Goal: Information Seeking & Learning: Check status

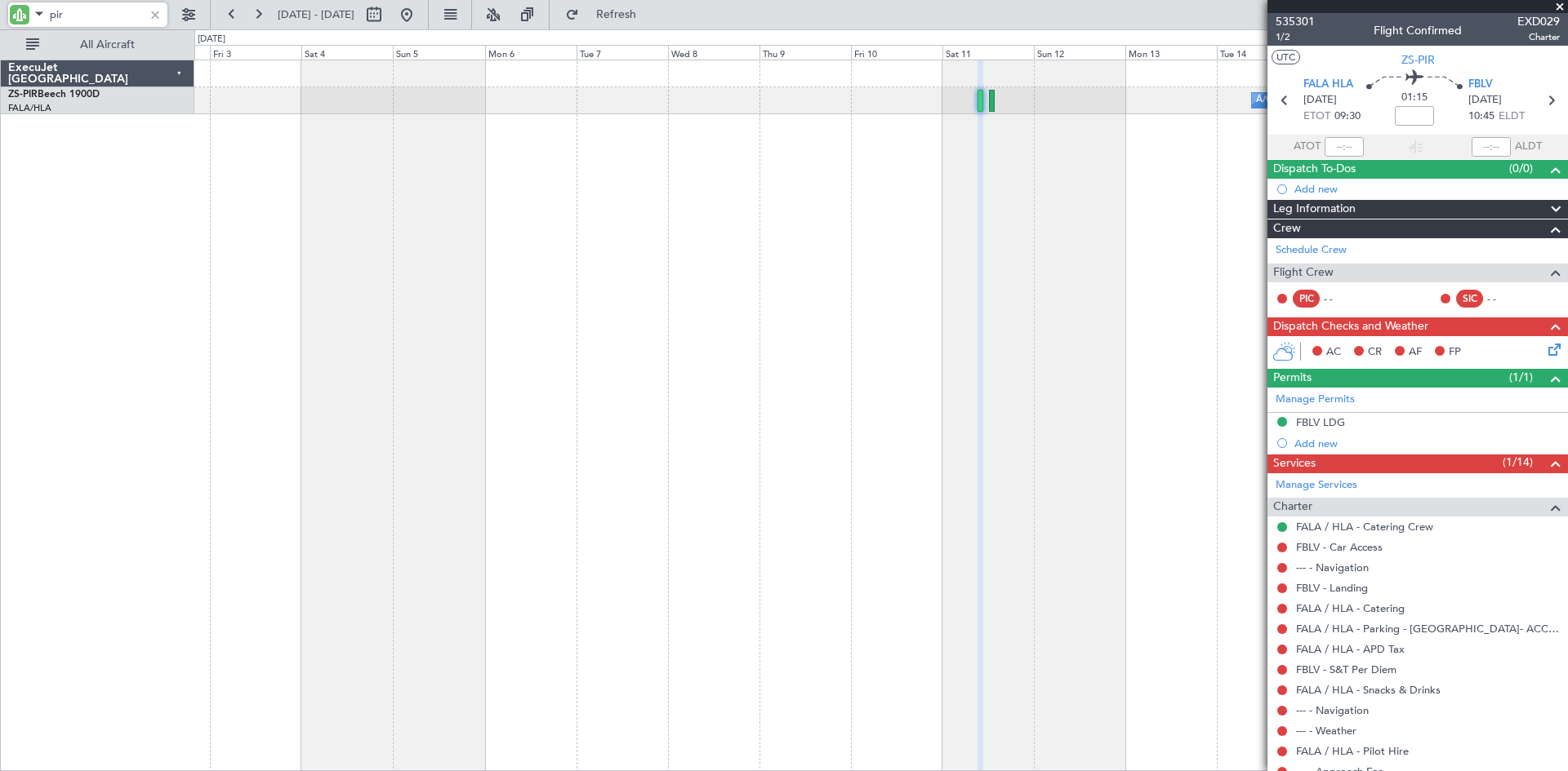
click at [0, 13] on div "pir" at bounding box center [105, 15] width 210 height 30
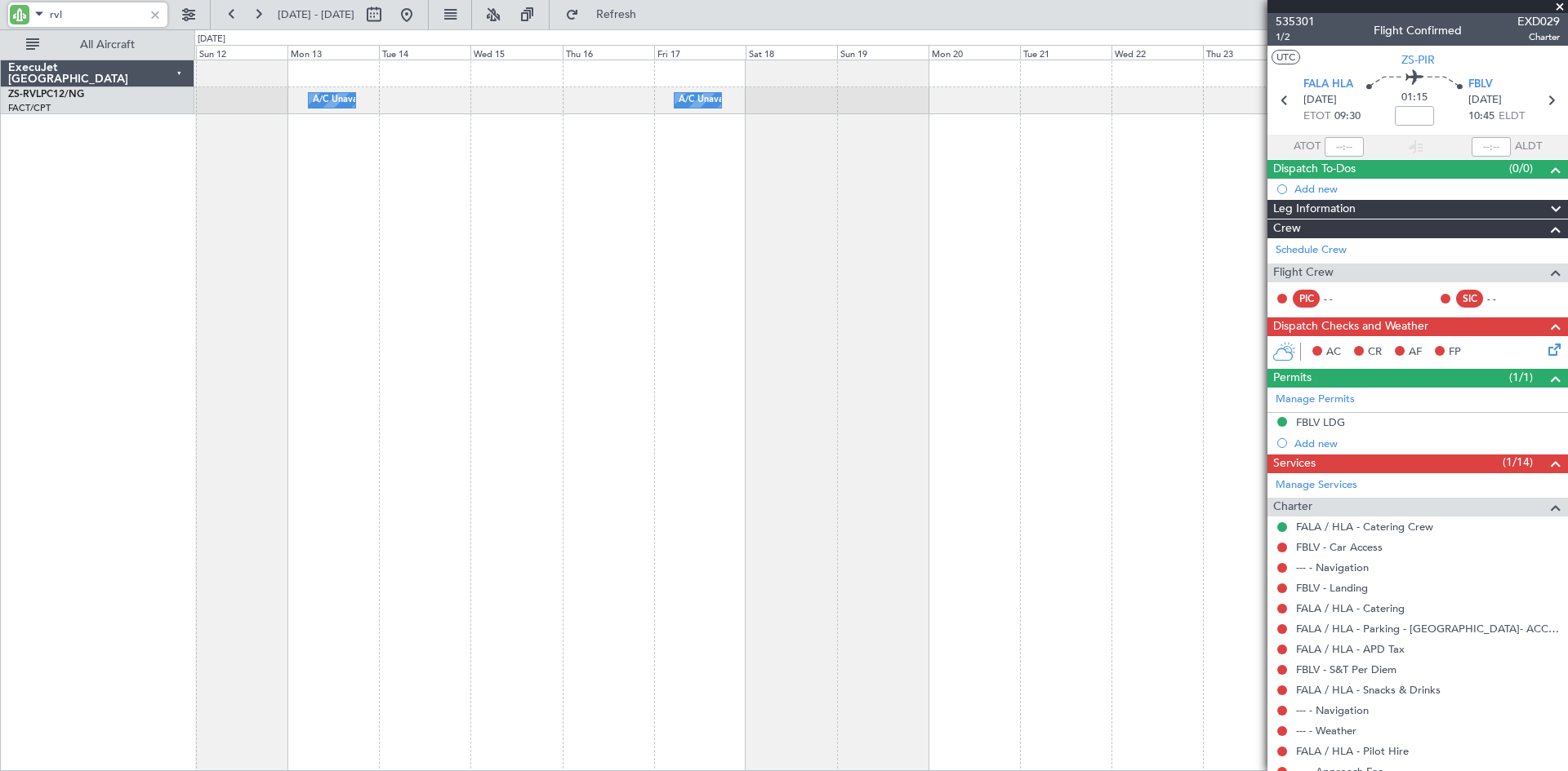
click at [250, 339] on div "A/C Unavailable A/C Unavailable A/C Unavailable" at bounding box center [881, 415] width 1374 height 712
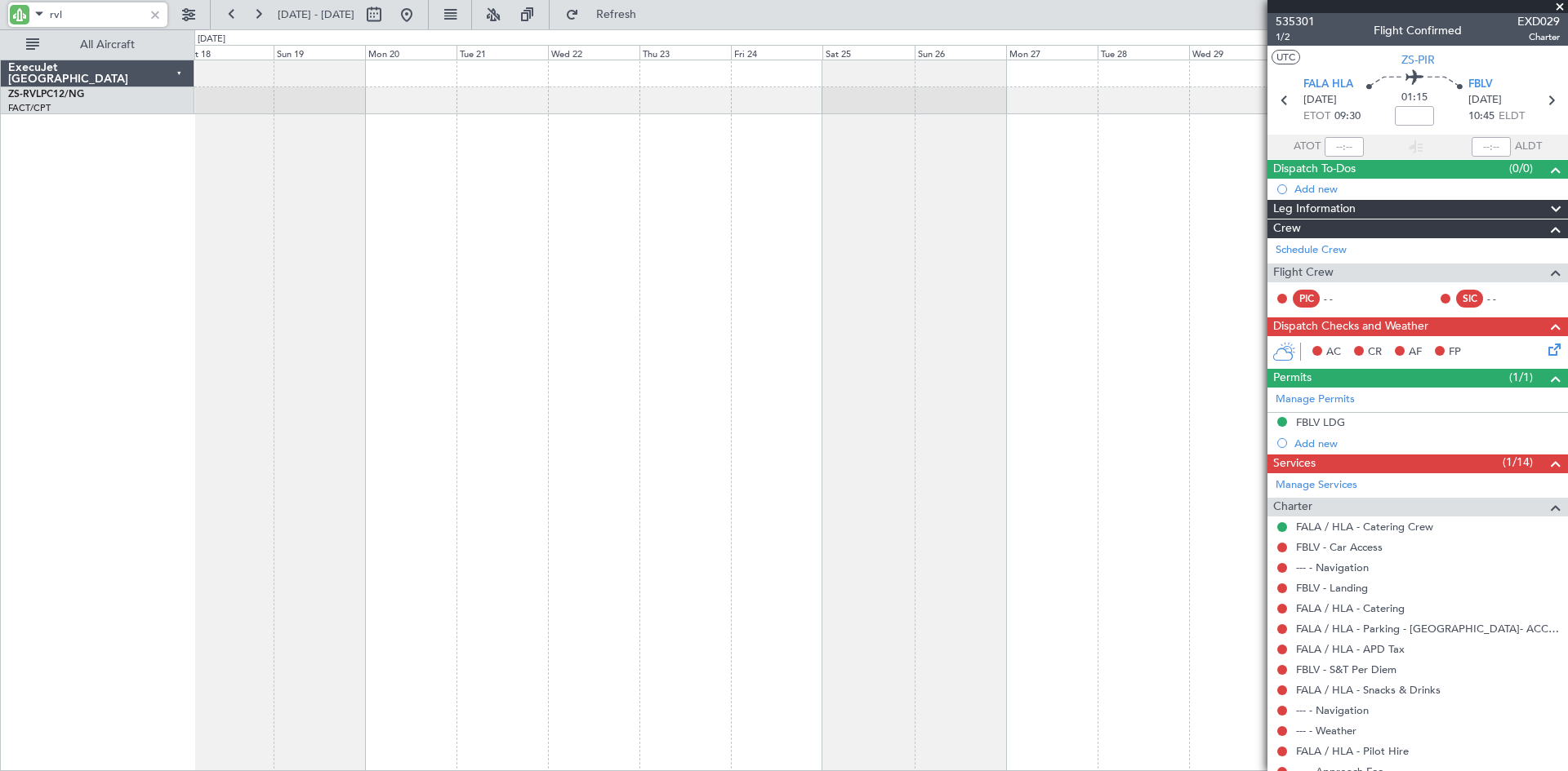
click at [326, 289] on div "A/C Unavailable" at bounding box center [881, 415] width 1374 height 712
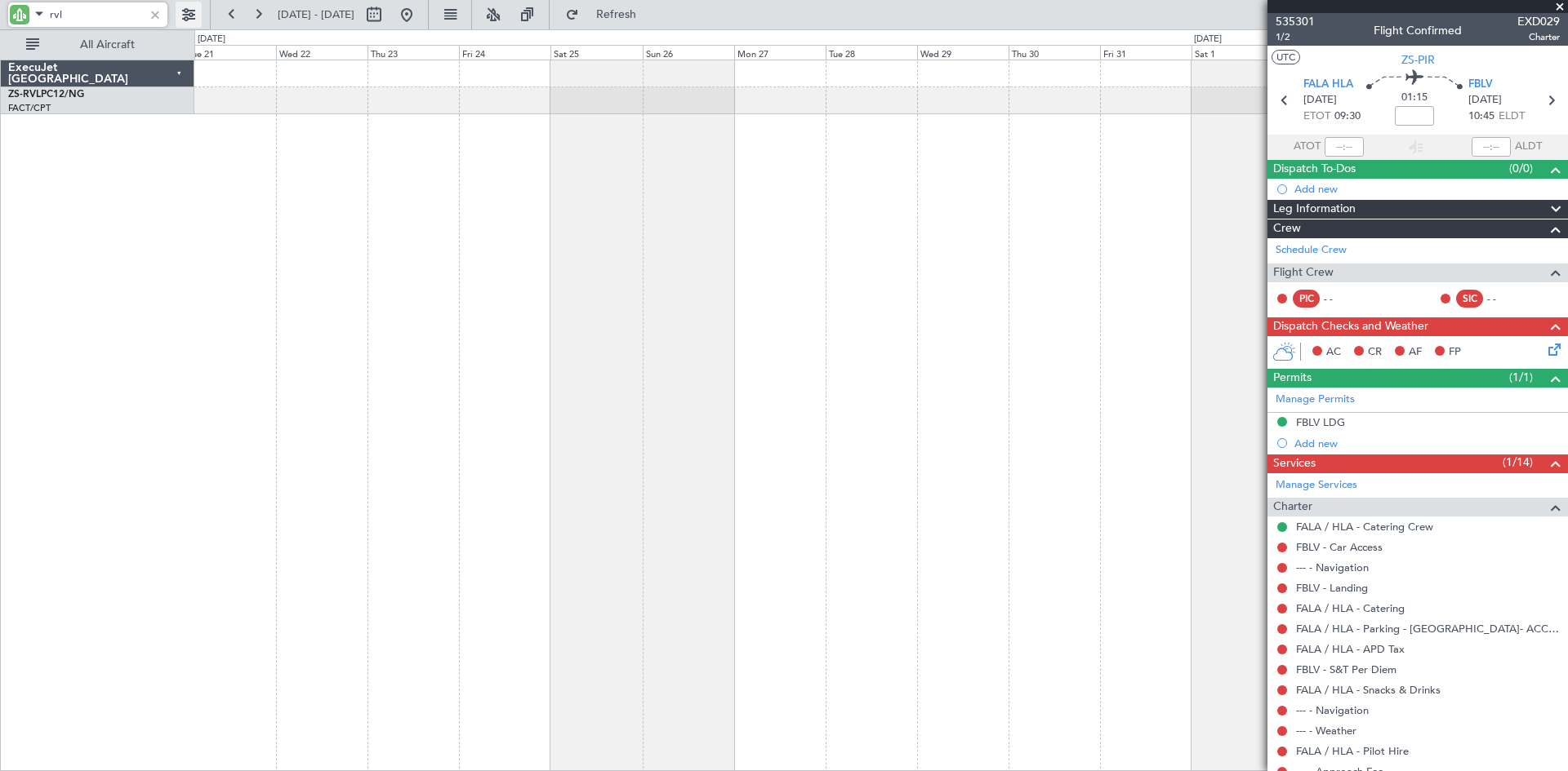
type input "rvl"
click at [185, 12] on button at bounding box center [189, 15] width 26 height 26
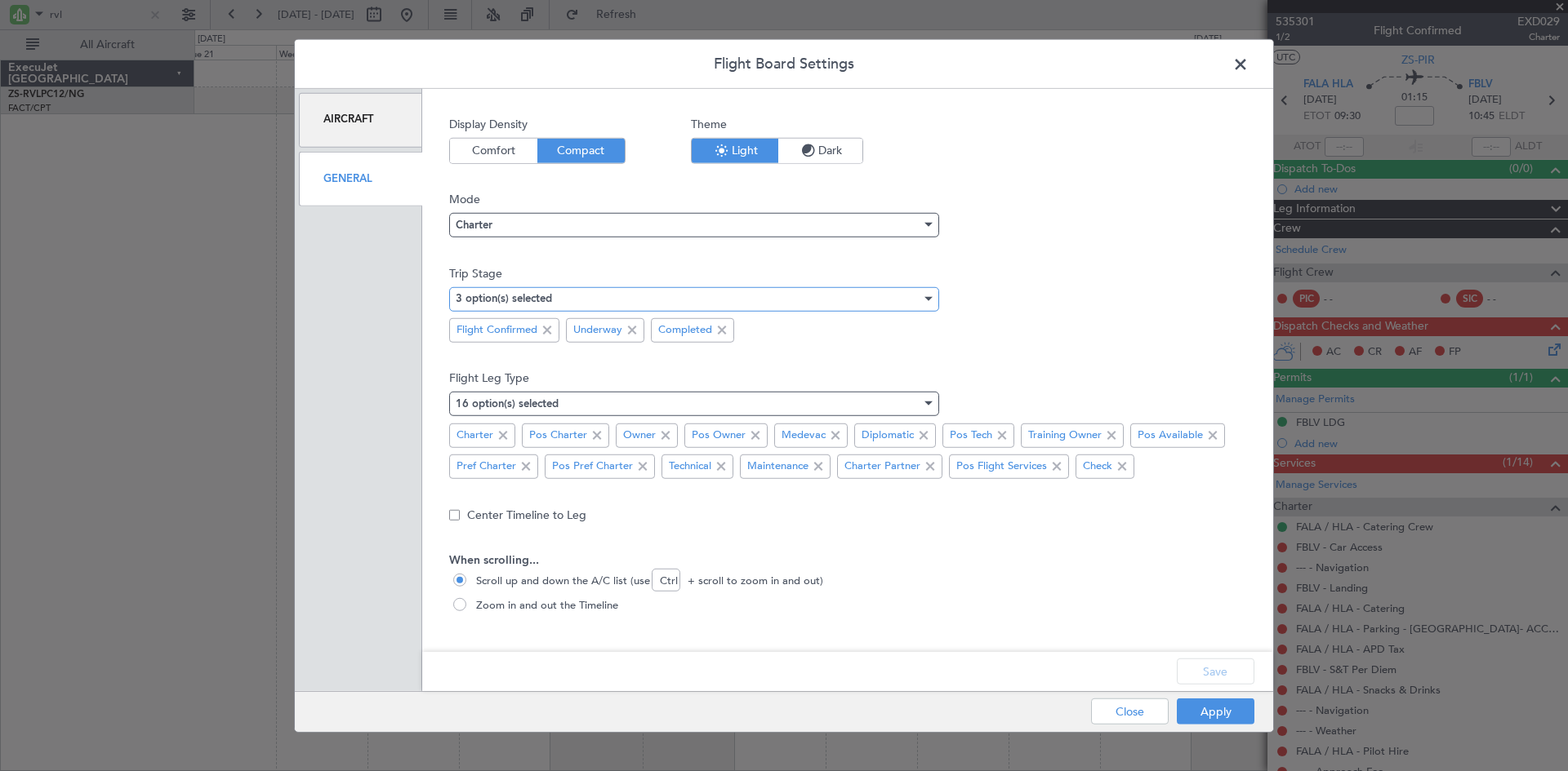
click at [620, 294] on div "3 option(s) selected" at bounding box center [688, 298] width 466 height 24
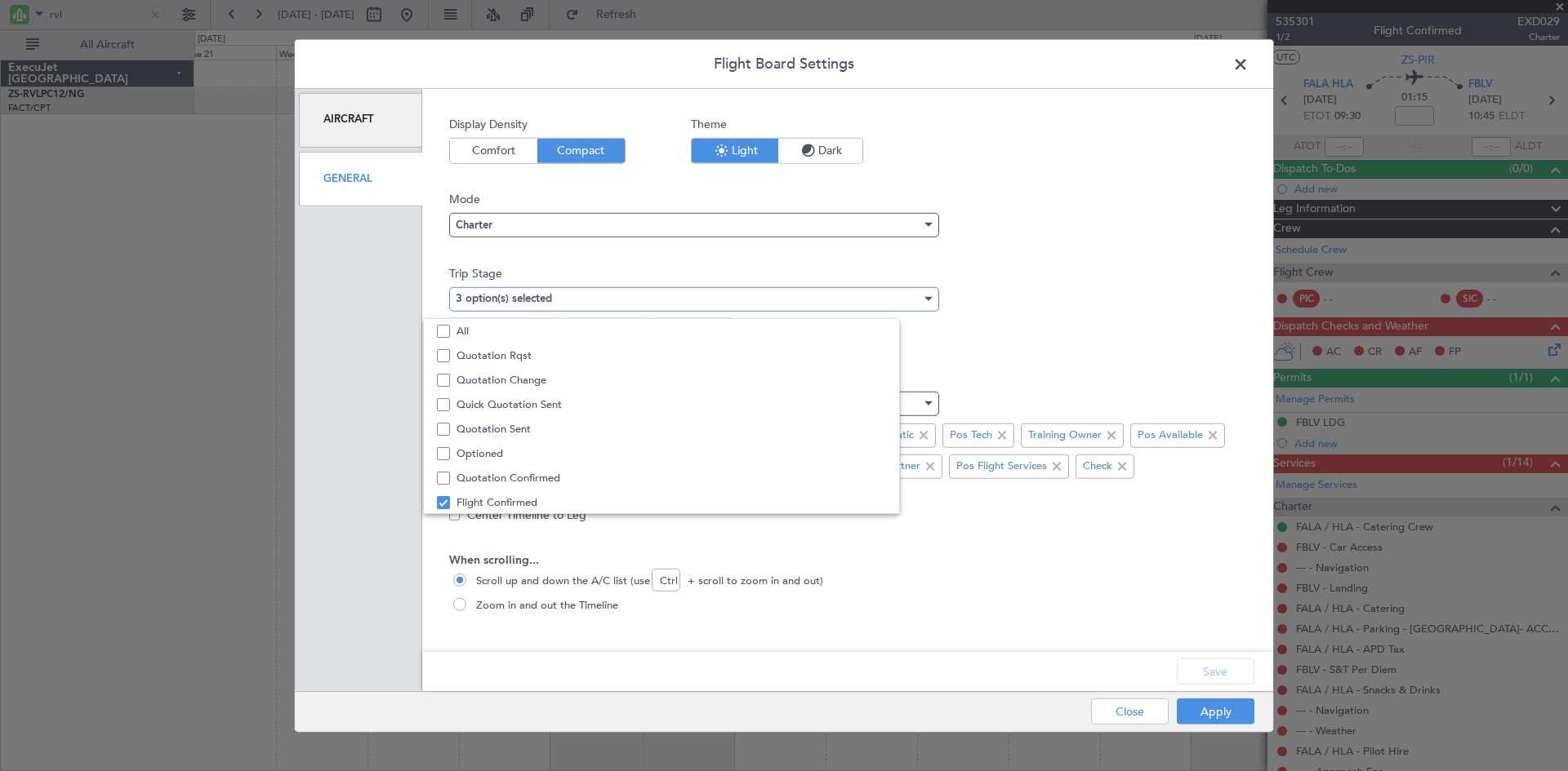
scroll to position [50, 0]
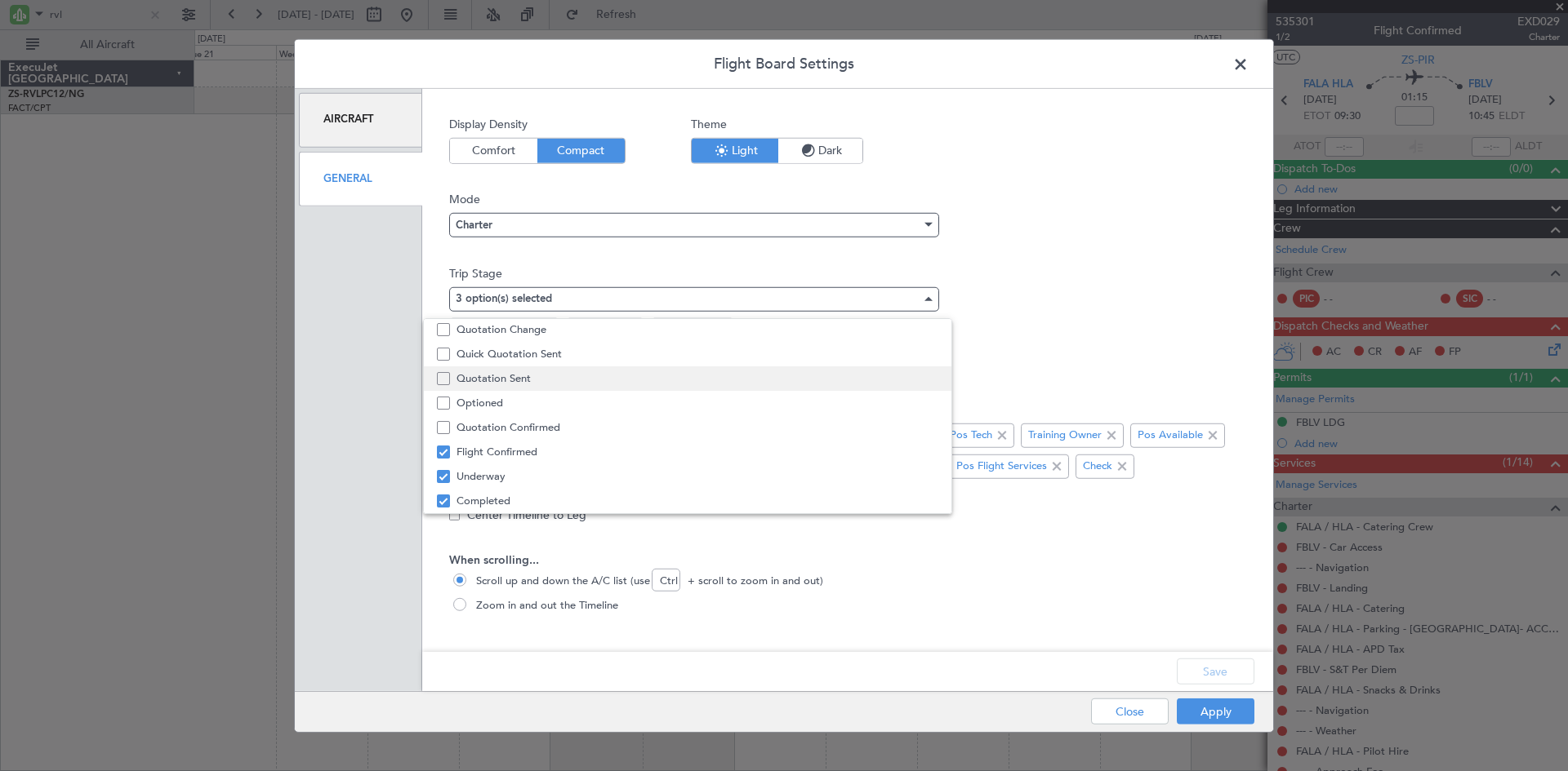
click at [513, 377] on span "Quotation Sent" at bounding box center [697, 378] width 481 height 24
click at [1135, 574] on div at bounding box center [784, 386] width 1568 height 771
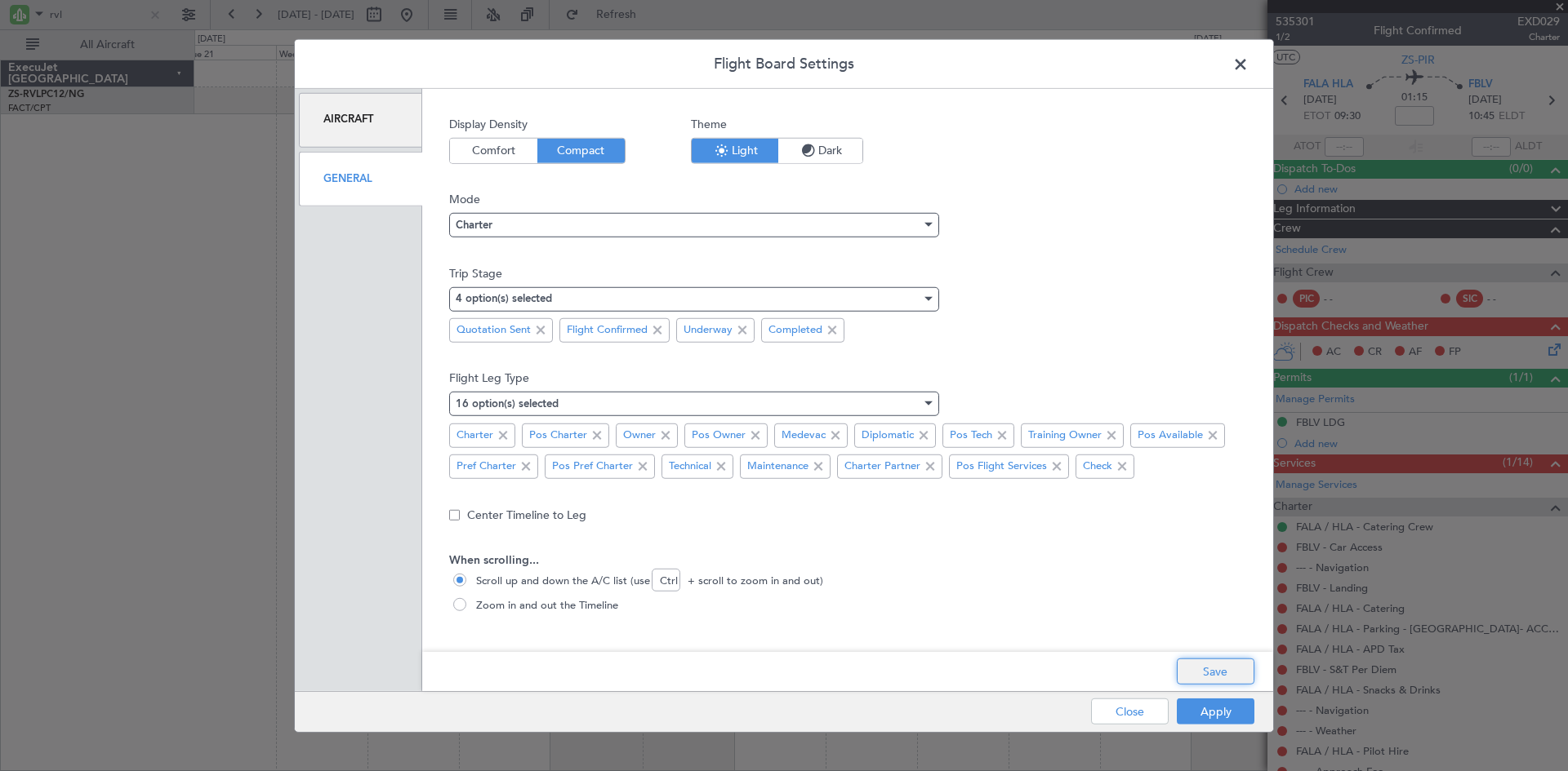
click at [1186, 663] on button "Save" at bounding box center [1215, 672] width 77 height 26
click at [1224, 708] on button "Apply" at bounding box center [1215, 712] width 77 height 26
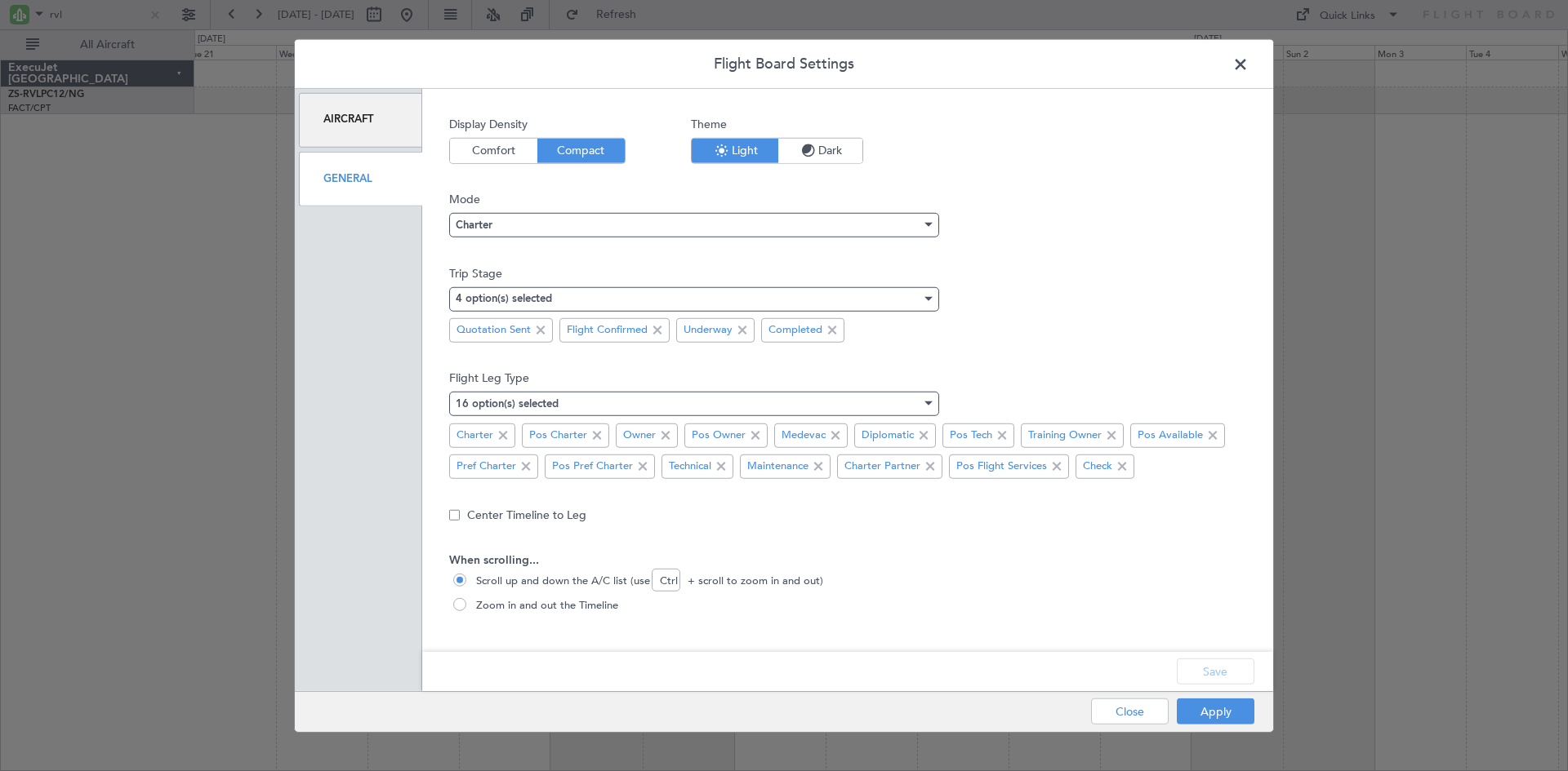
type input "0"
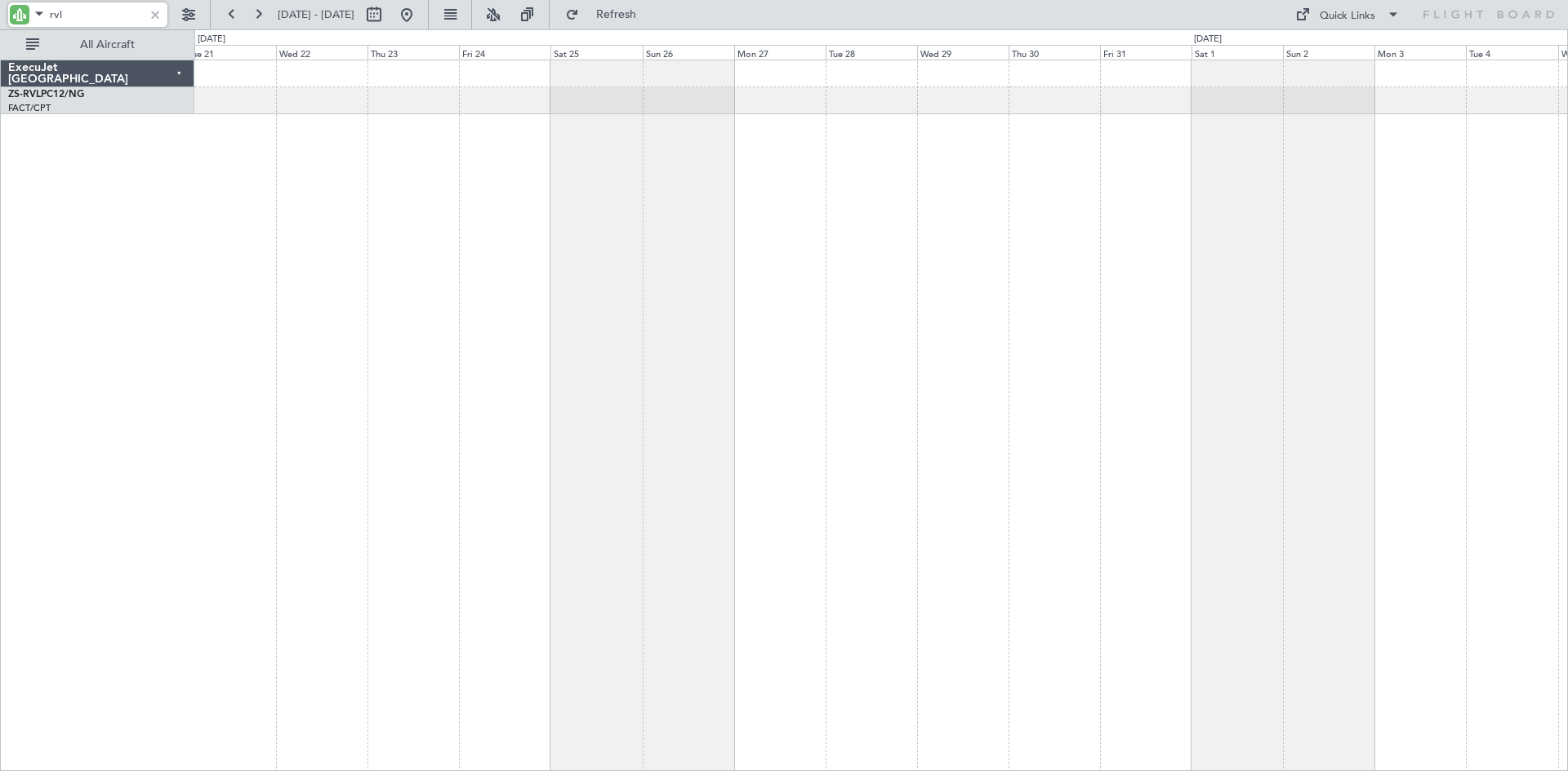
click at [120, 17] on input "rvl" at bounding box center [97, 15] width 94 height 24
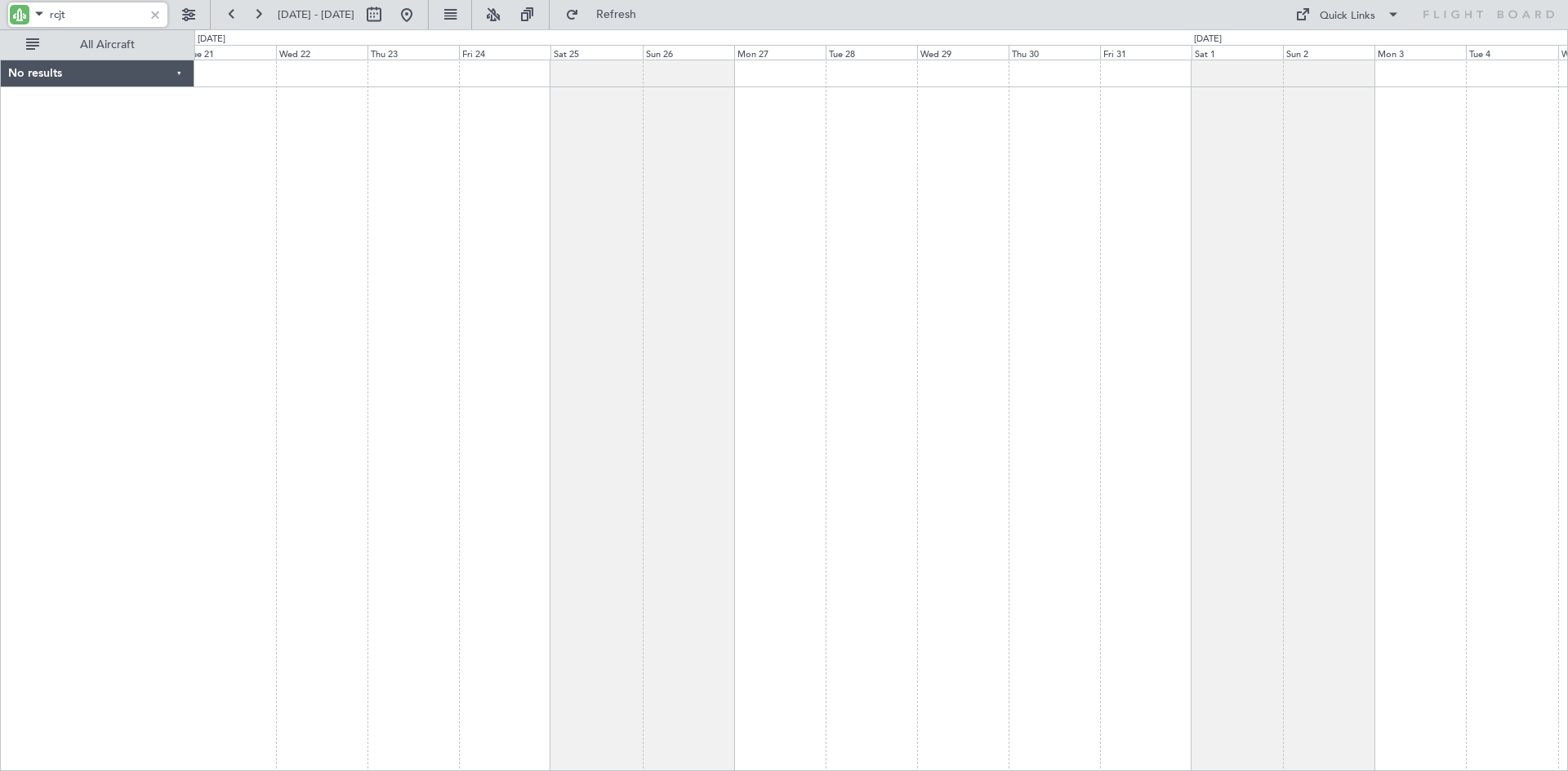
drag, startPoint x: 120, startPoint y: 17, endPoint x: 0, endPoint y: -7, distance: 122.4
click at [0, 0] on html "rcjt [DATE] - [DATE] Refresh Quick Links All Aircraft No results 0 0 Tue 21 Wed…" at bounding box center [784, 386] width 1568 height 771
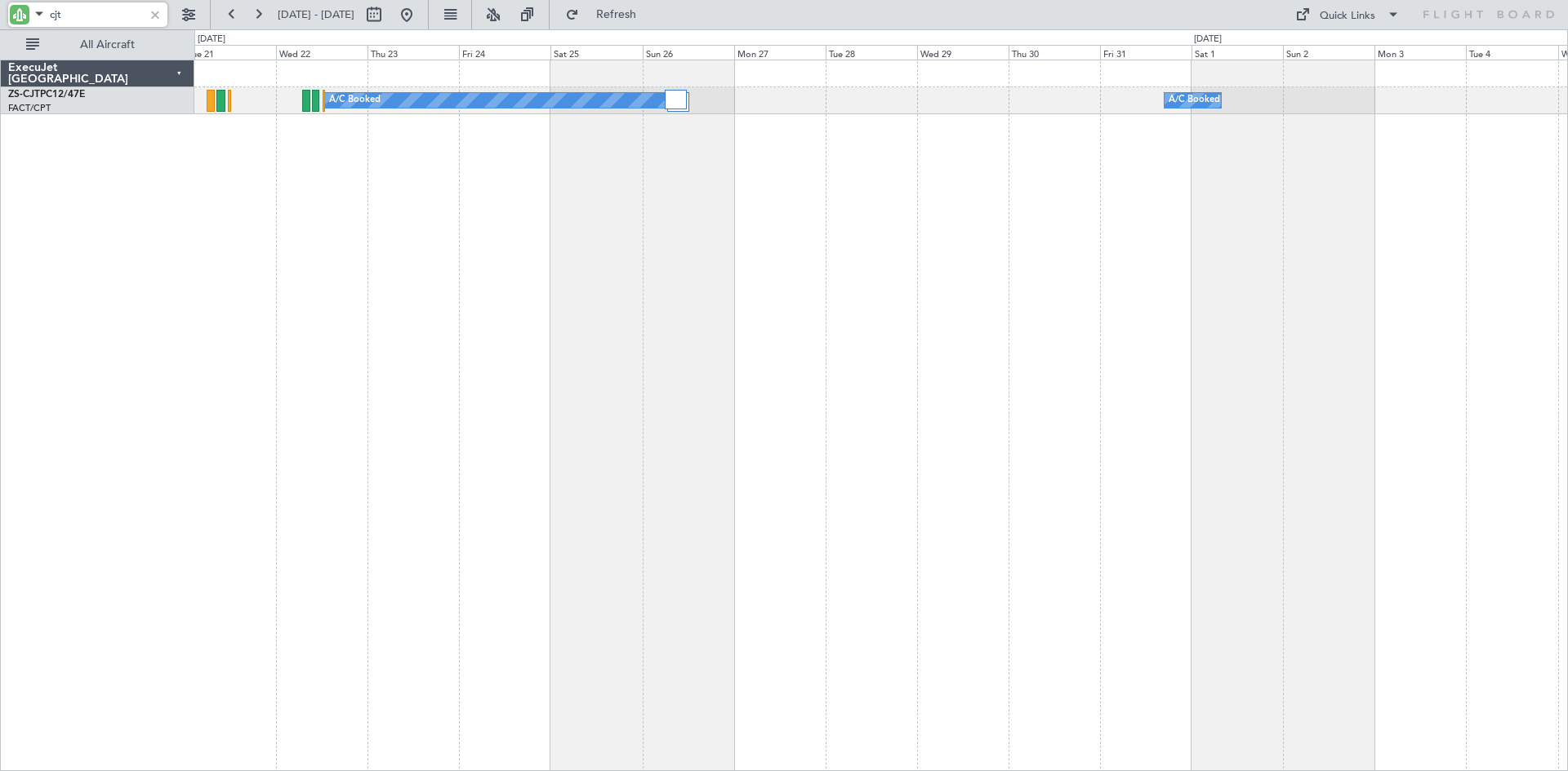
click at [794, 103] on div "A/C Booked A/C Booked A/C Booked A/C Booked" at bounding box center [880, 100] width 1373 height 27
click at [104, 13] on input "cjt" at bounding box center [97, 15] width 94 height 24
type input "c"
type input "r"
drag, startPoint x: 110, startPoint y: 20, endPoint x: 11, endPoint y: 6, distance: 100.0
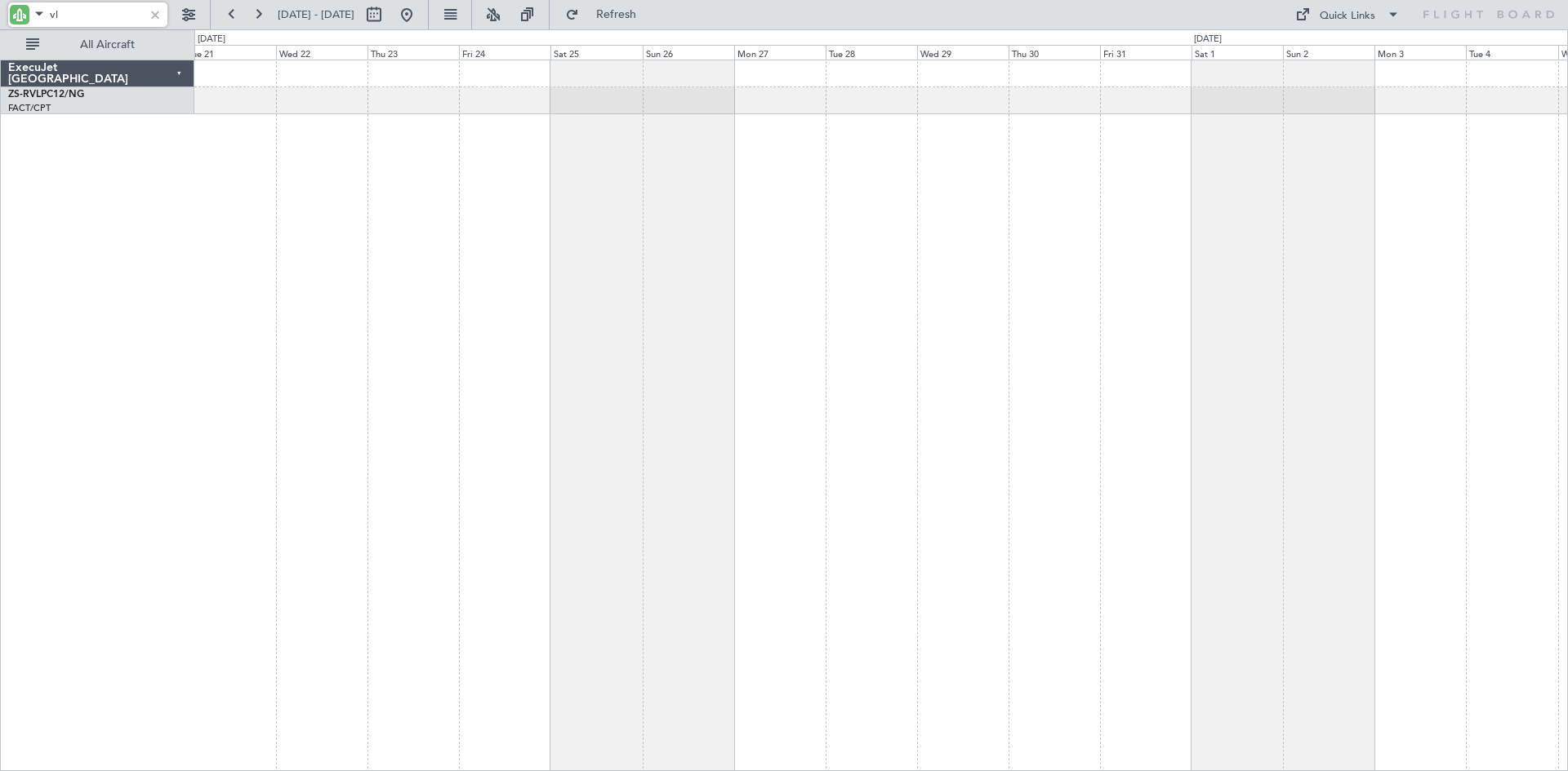
click at [11, 6] on div "vl" at bounding box center [87, 15] width 159 height 24
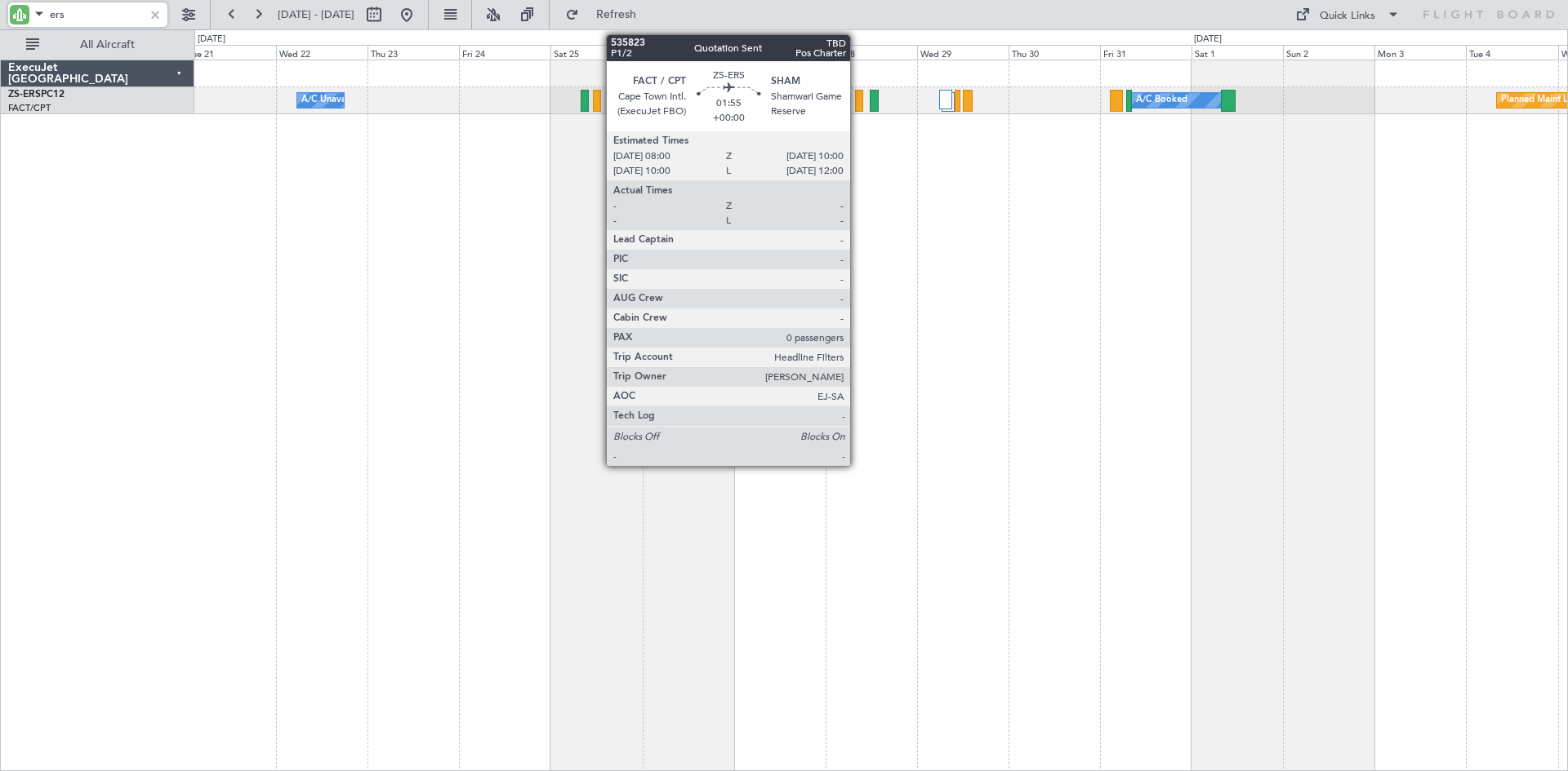
click at [857, 97] on div at bounding box center [859, 101] width 8 height 22
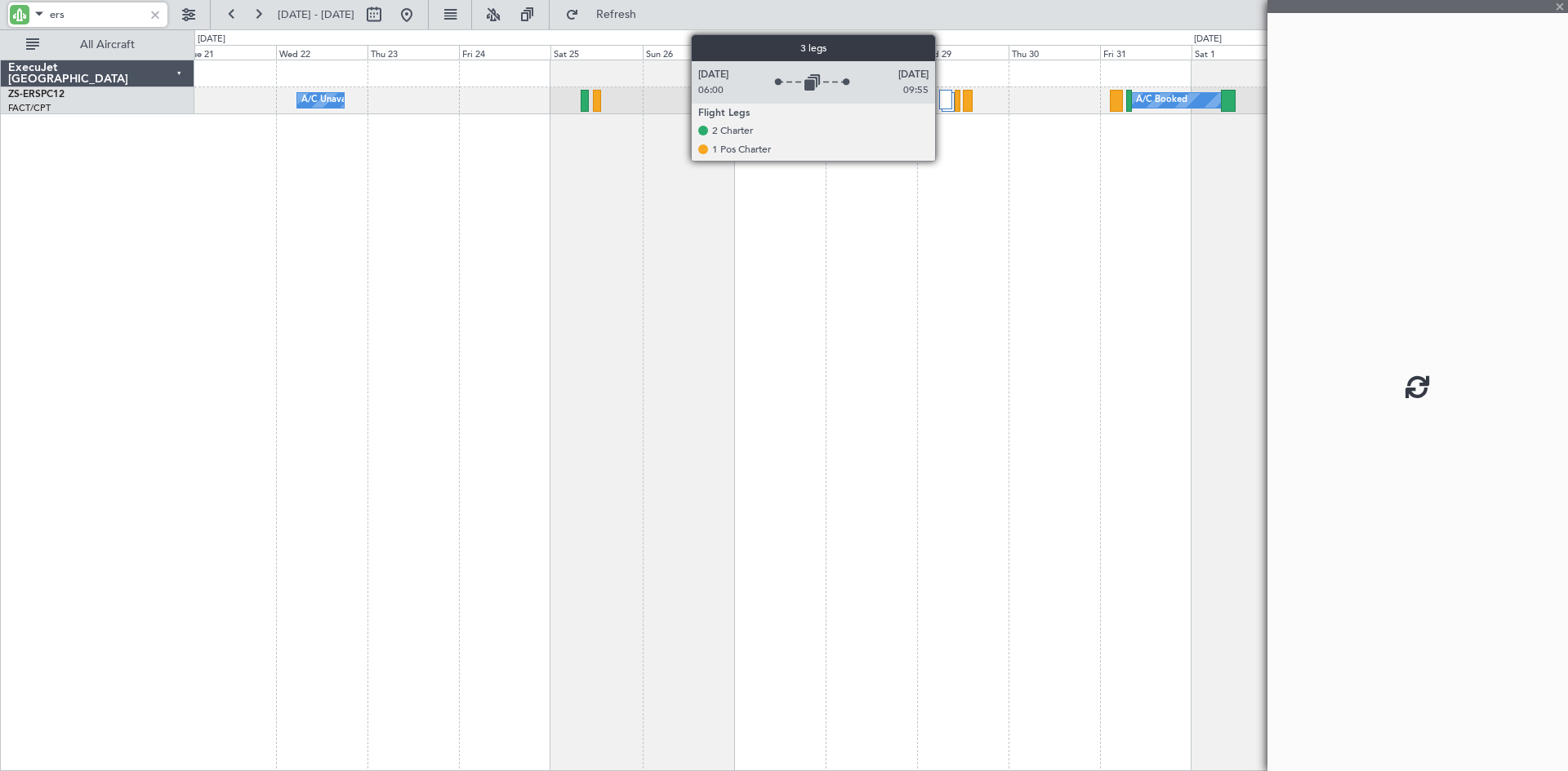
click at [942, 104] on div at bounding box center [945, 99] width 13 height 20
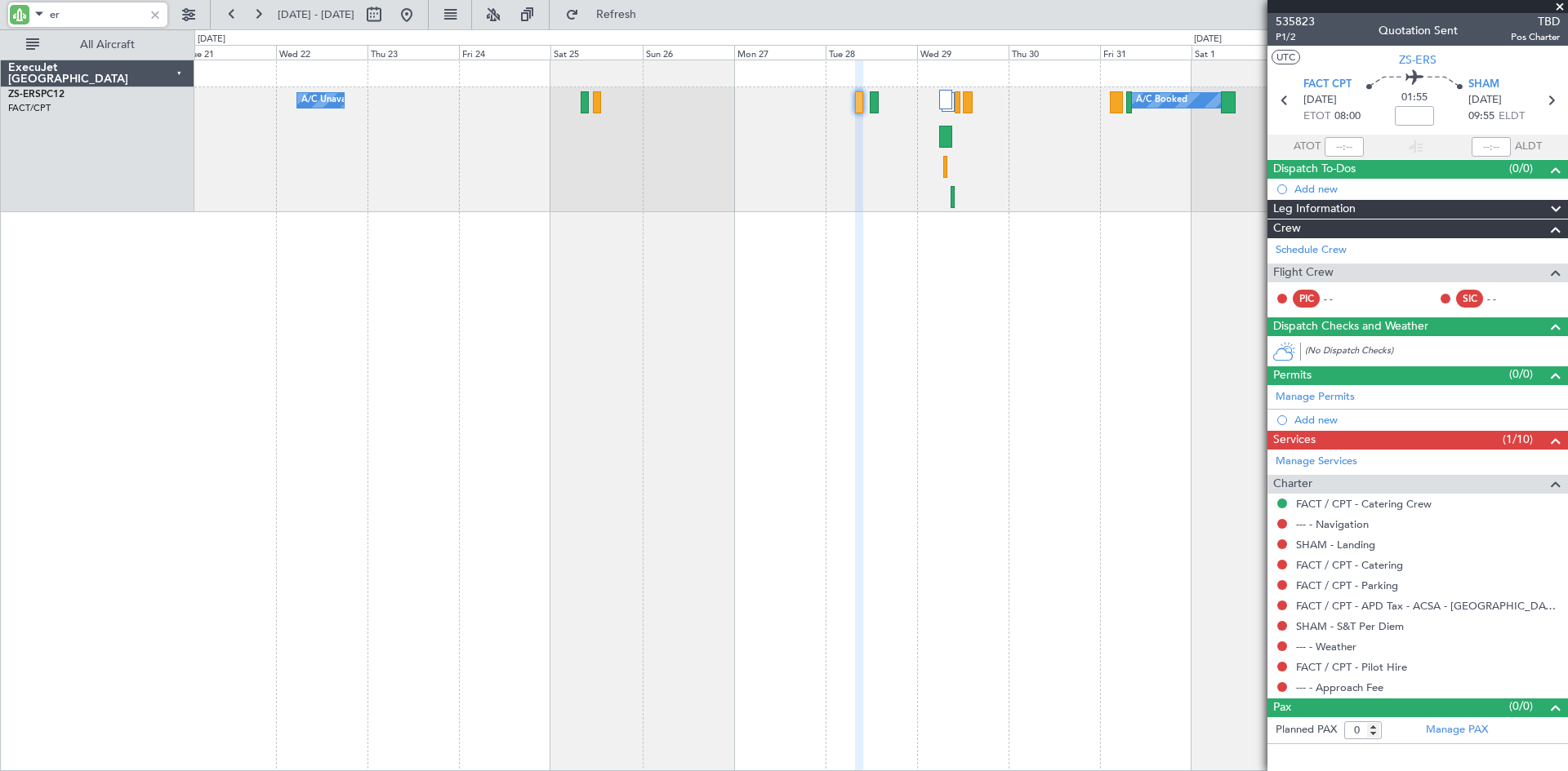
type input "e"
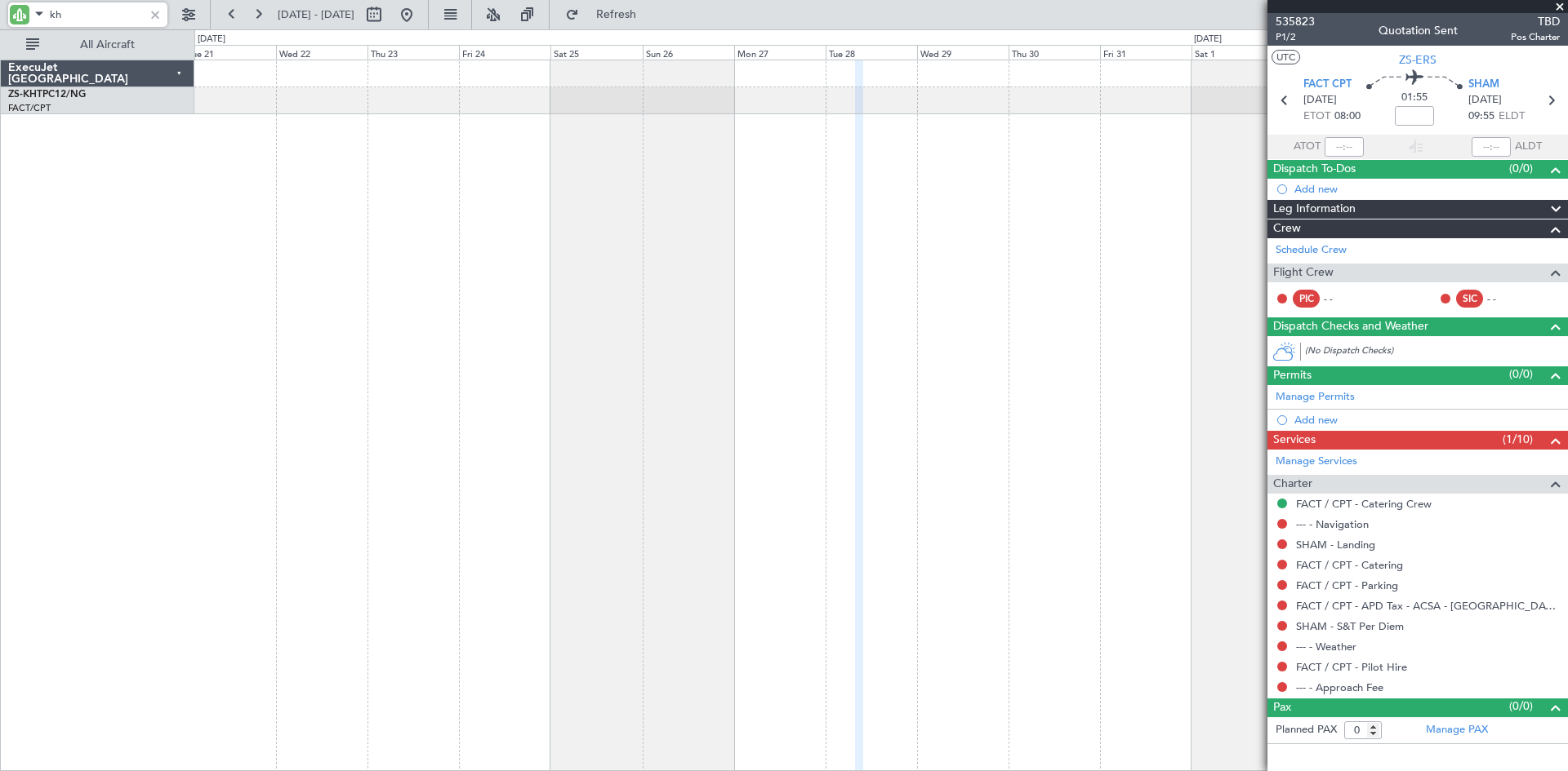
type input "k"
drag, startPoint x: 85, startPoint y: 1, endPoint x: 37, endPoint y: 9, distance: 48.7
click at [37, 9] on div "ftg" at bounding box center [105, 15] width 210 height 30
drag, startPoint x: 74, startPoint y: 11, endPoint x: 43, endPoint y: 10, distance: 31.0
click at [43, 10] on div "ftg" at bounding box center [87, 15] width 159 height 24
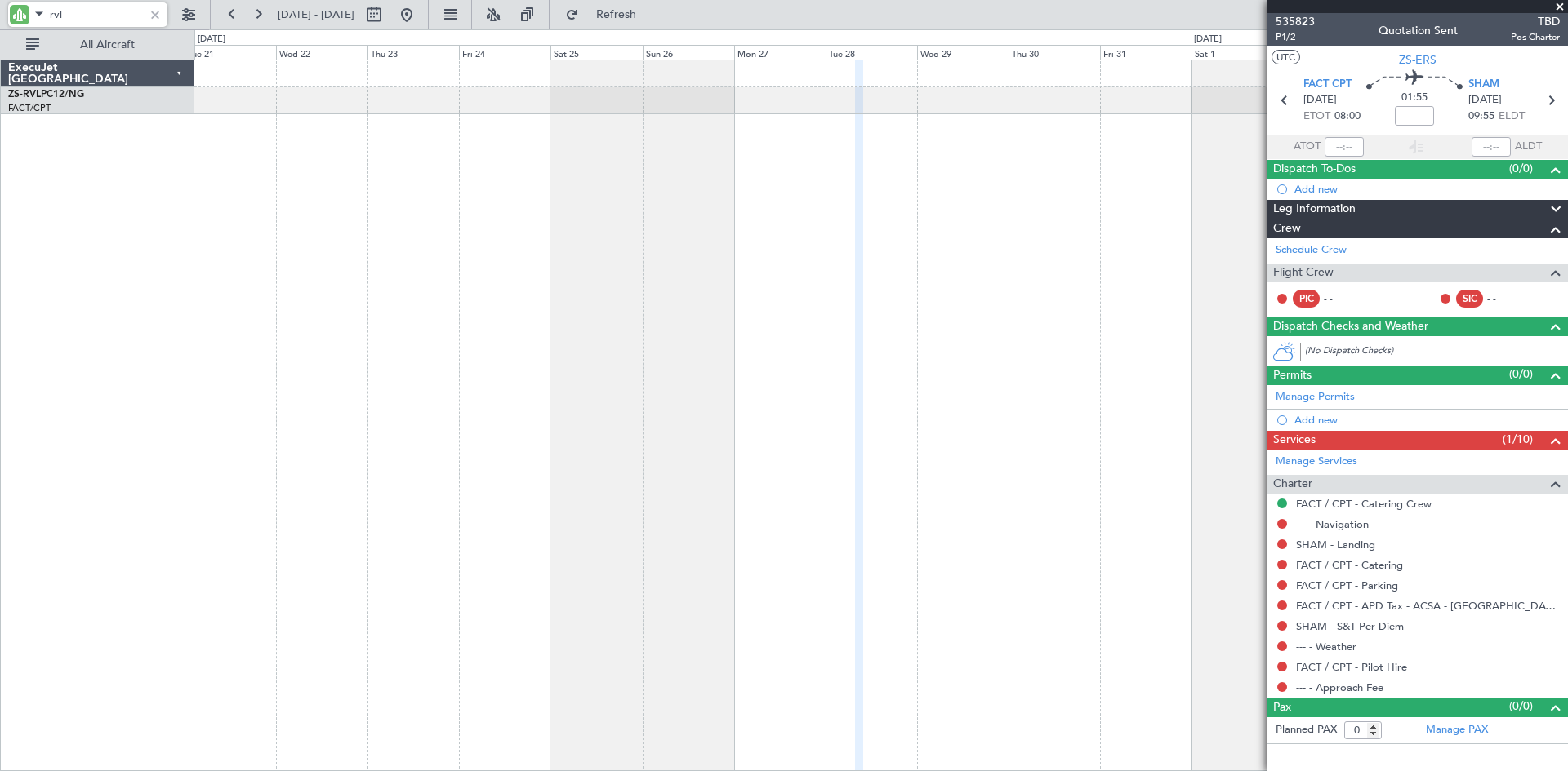
drag, startPoint x: 106, startPoint y: 6, endPoint x: 40, endPoint y: 12, distance: 66.3
click at [40, 12] on div "rvl" at bounding box center [87, 15] width 159 height 24
type input "cjt"
